Goal: Find specific page/section: Find specific page/section

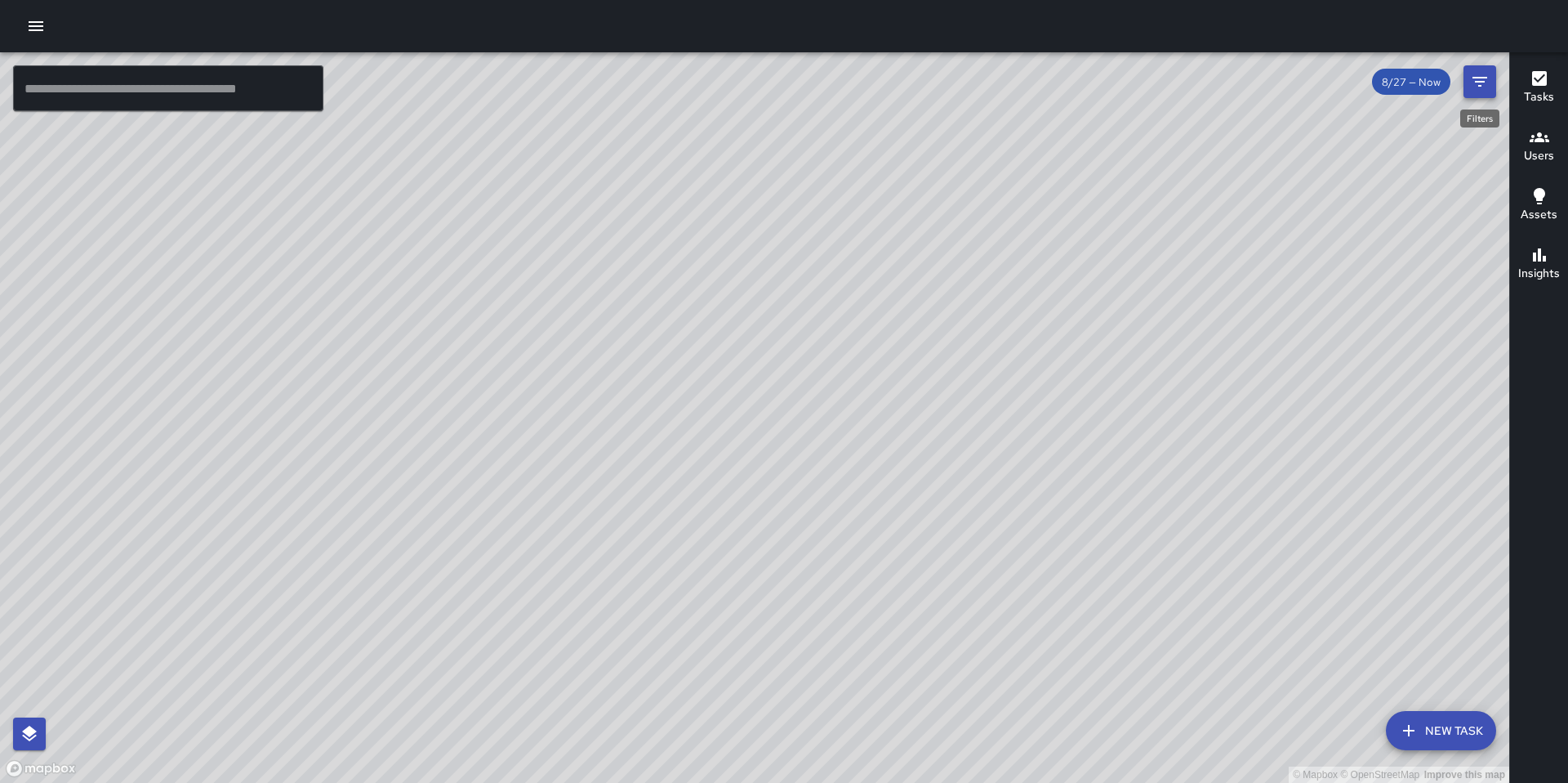
click at [1490, 92] on button "Filters" at bounding box center [1480, 82] width 33 height 33
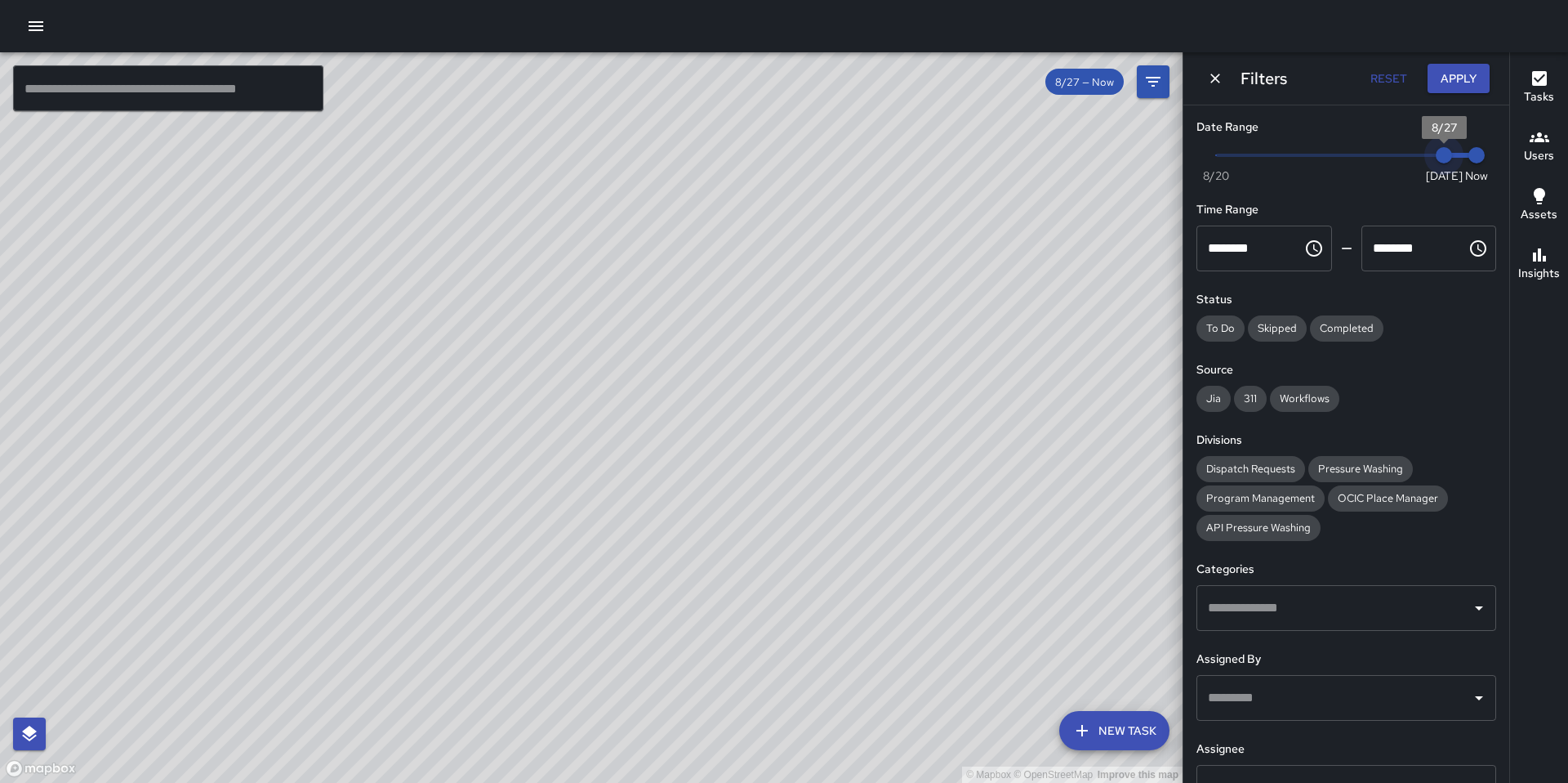
type input "*"
drag, startPoint x: 1437, startPoint y: 164, endPoint x: 1416, endPoint y: 165, distance: 21.0
click at [1416, 164] on span "8/26" at bounding box center [1411, 155] width 16 height 16
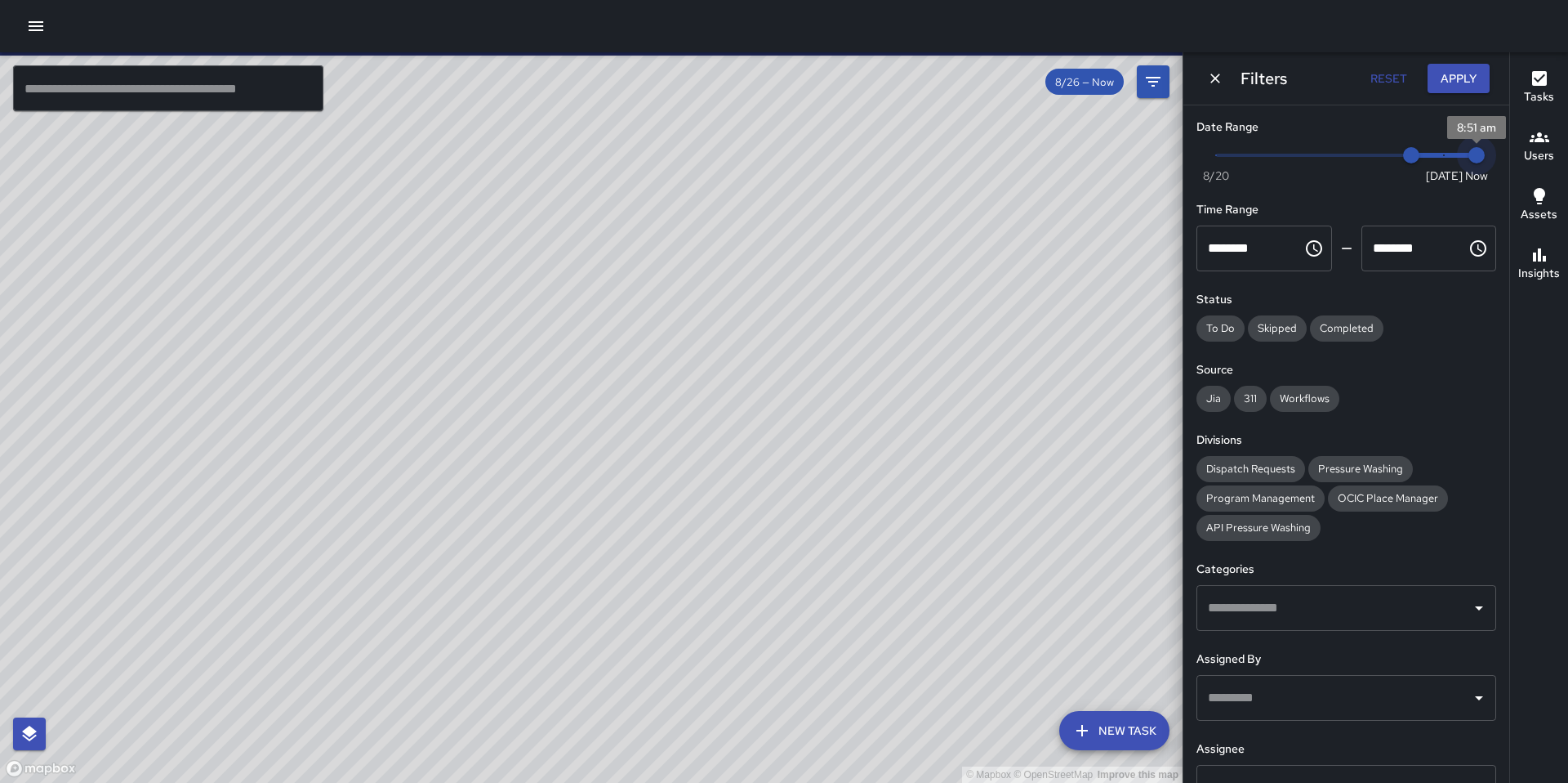
drag, startPoint x: 1468, startPoint y: 143, endPoint x: 1455, endPoint y: 147, distance: 13.6
click at [1469, 147] on span "8:51 am" at bounding box center [1477, 155] width 16 height 16
drag, startPoint x: 1471, startPoint y: 160, endPoint x: 1453, endPoint y: 163, distance: 18.2
click at [1469, 163] on span "8:51 am" at bounding box center [1477, 155] width 16 height 16
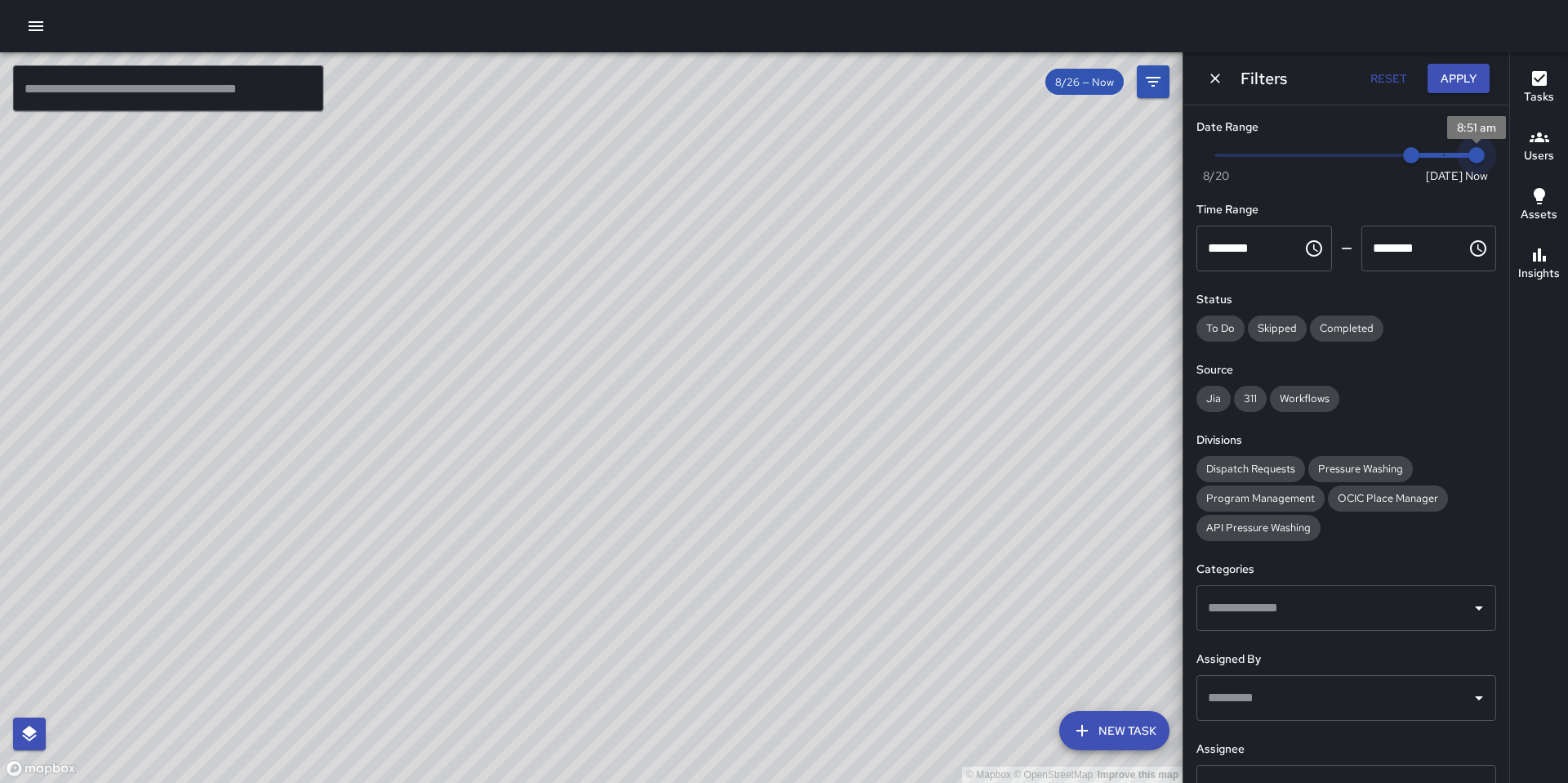
type input "*"
drag, startPoint x: 1460, startPoint y: 156, endPoint x: 1428, endPoint y: 160, distance: 32.2
click at [1436, 160] on span "8/27" at bounding box center [1444, 155] width 16 height 16
